Goal: Transaction & Acquisition: Obtain resource

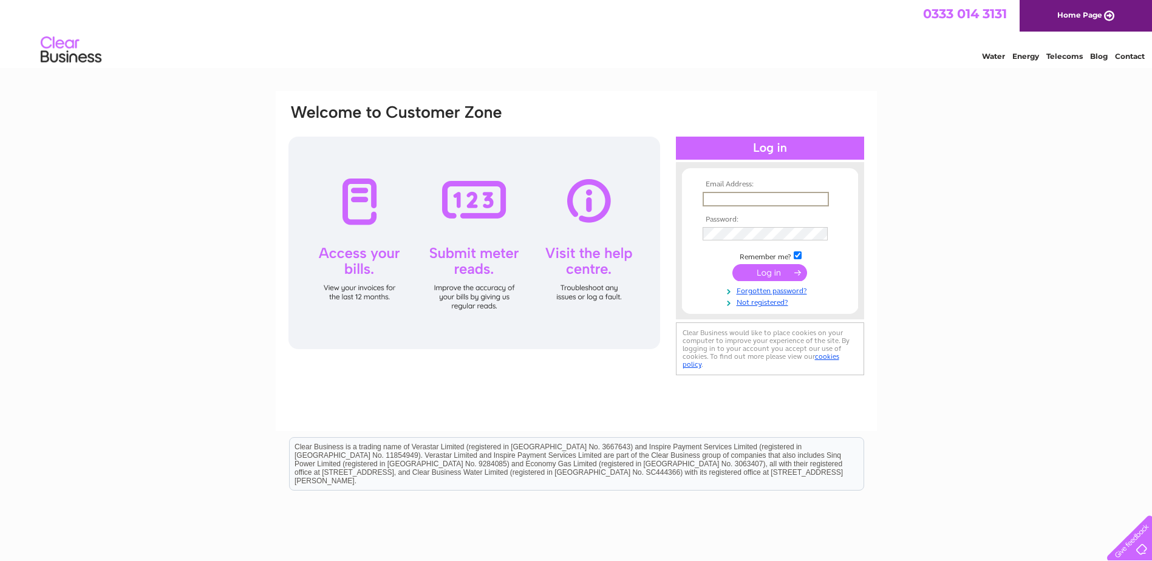
type input "finance@consiliumca.com"
click at [722, 173] on div at bounding box center [770, 168] width 188 height 12
click at [727, 198] on input "text" at bounding box center [765, 198] width 125 height 13
type input "finance@consiliumca.com"
click at [764, 269] on input "submit" at bounding box center [770, 272] width 75 height 17
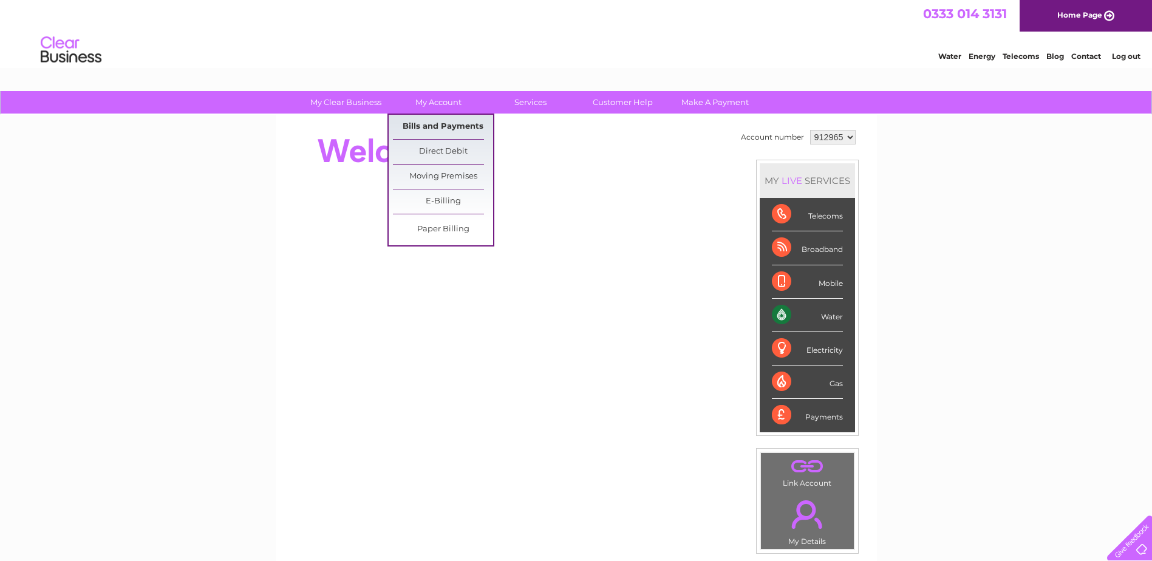
click at [434, 122] on link "Bills and Payments" at bounding box center [443, 127] width 100 height 24
click at [431, 122] on link "Bills and Payments" at bounding box center [443, 127] width 100 height 24
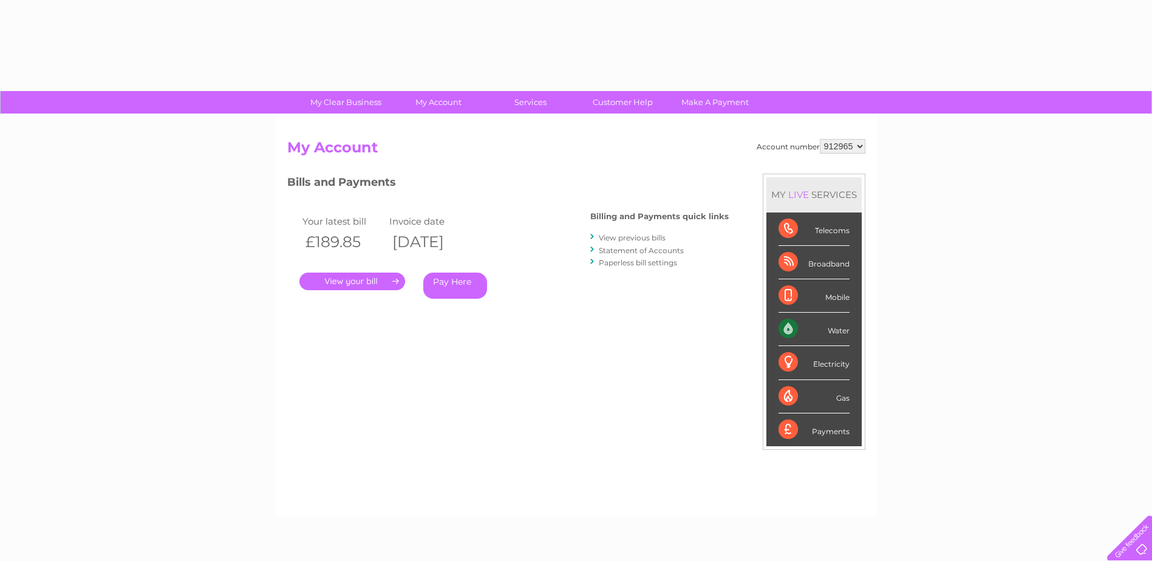
click at [359, 284] on link "." at bounding box center [353, 282] width 106 height 18
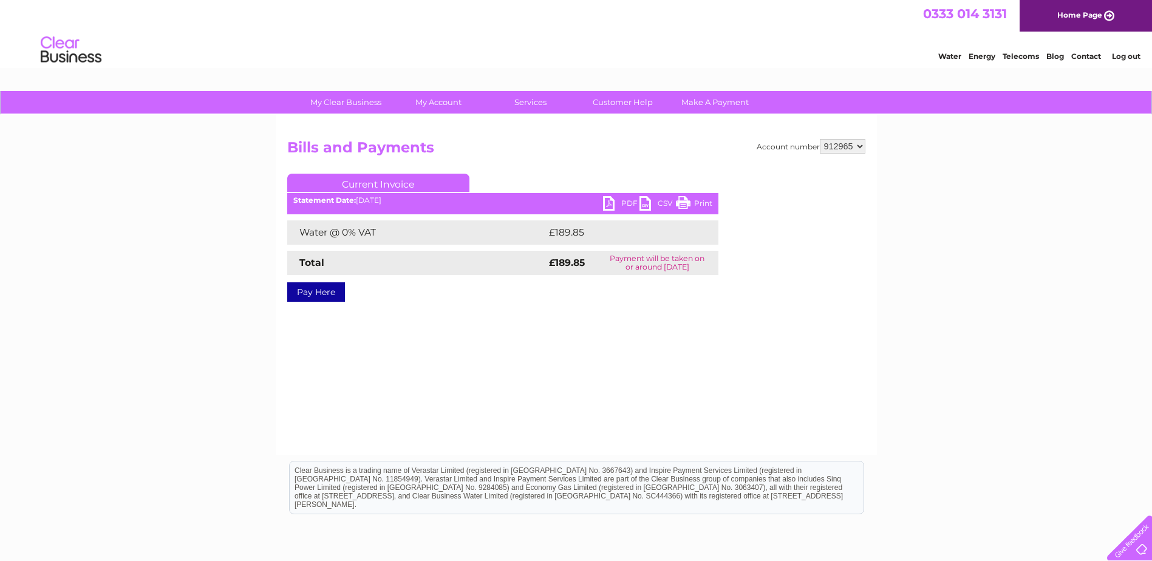
click at [610, 206] on link "PDF" at bounding box center [621, 205] width 36 height 18
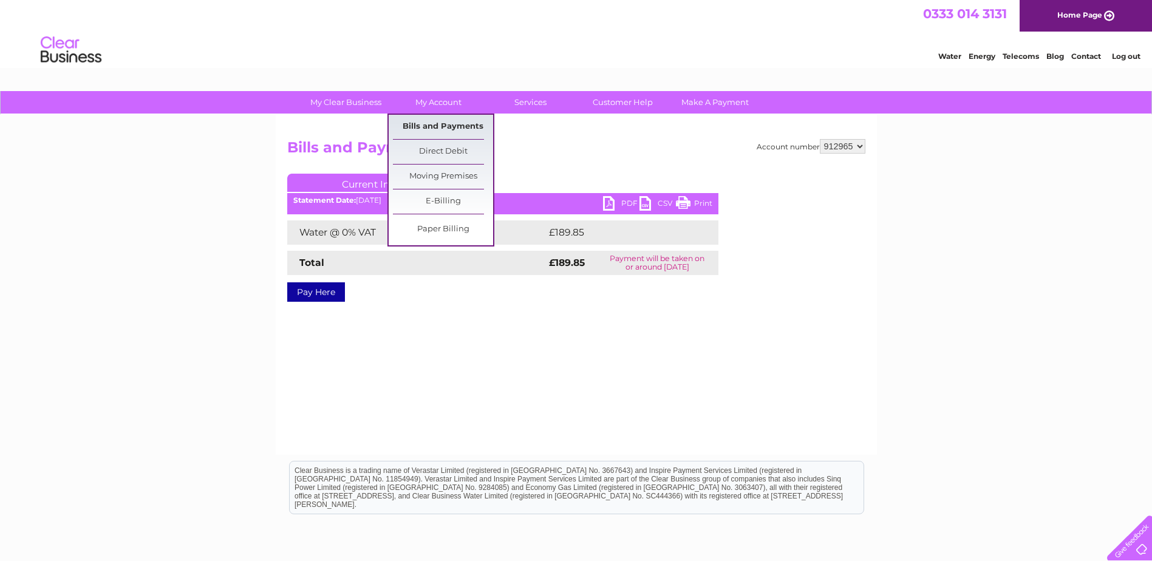
click at [442, 122] on link "Bills and Payments" at bounding box center [443, 127] width 100 height 24
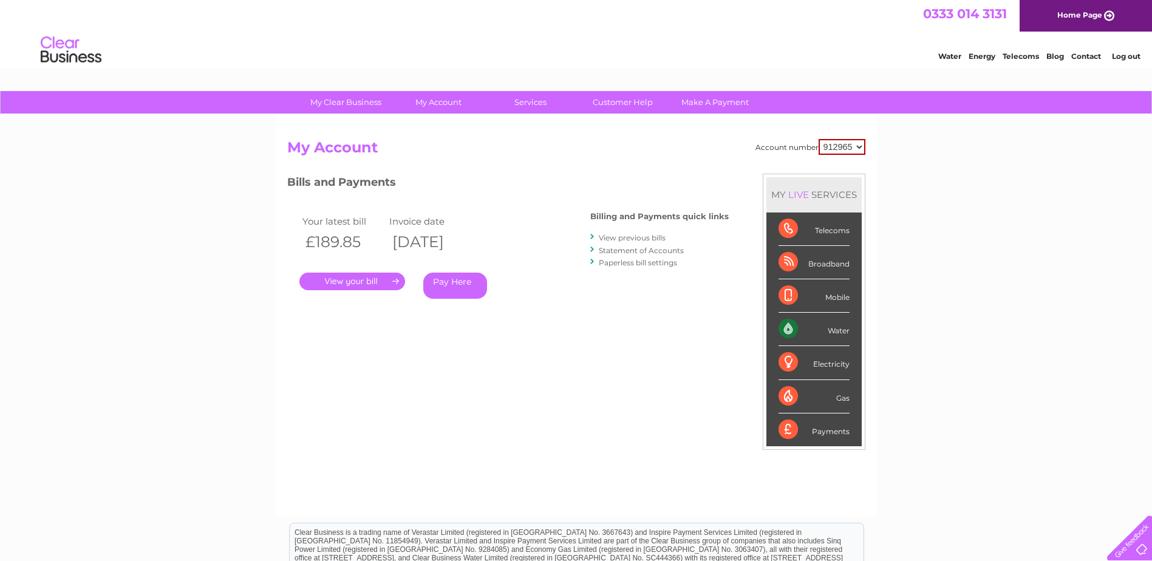
click at [609, 239] on link "View previous bills" at bounding box center [632, 237] width 67 height 9
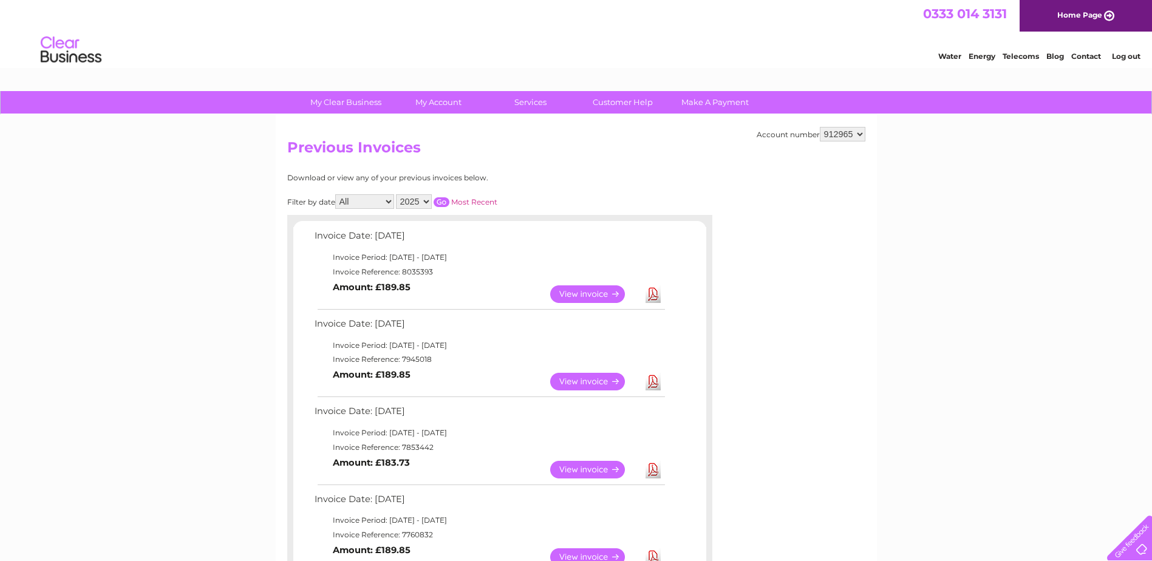
click at [651, 380] on link "Download" at bounding box center [653, 382] width 15 height 18
